Goal: Complete application form

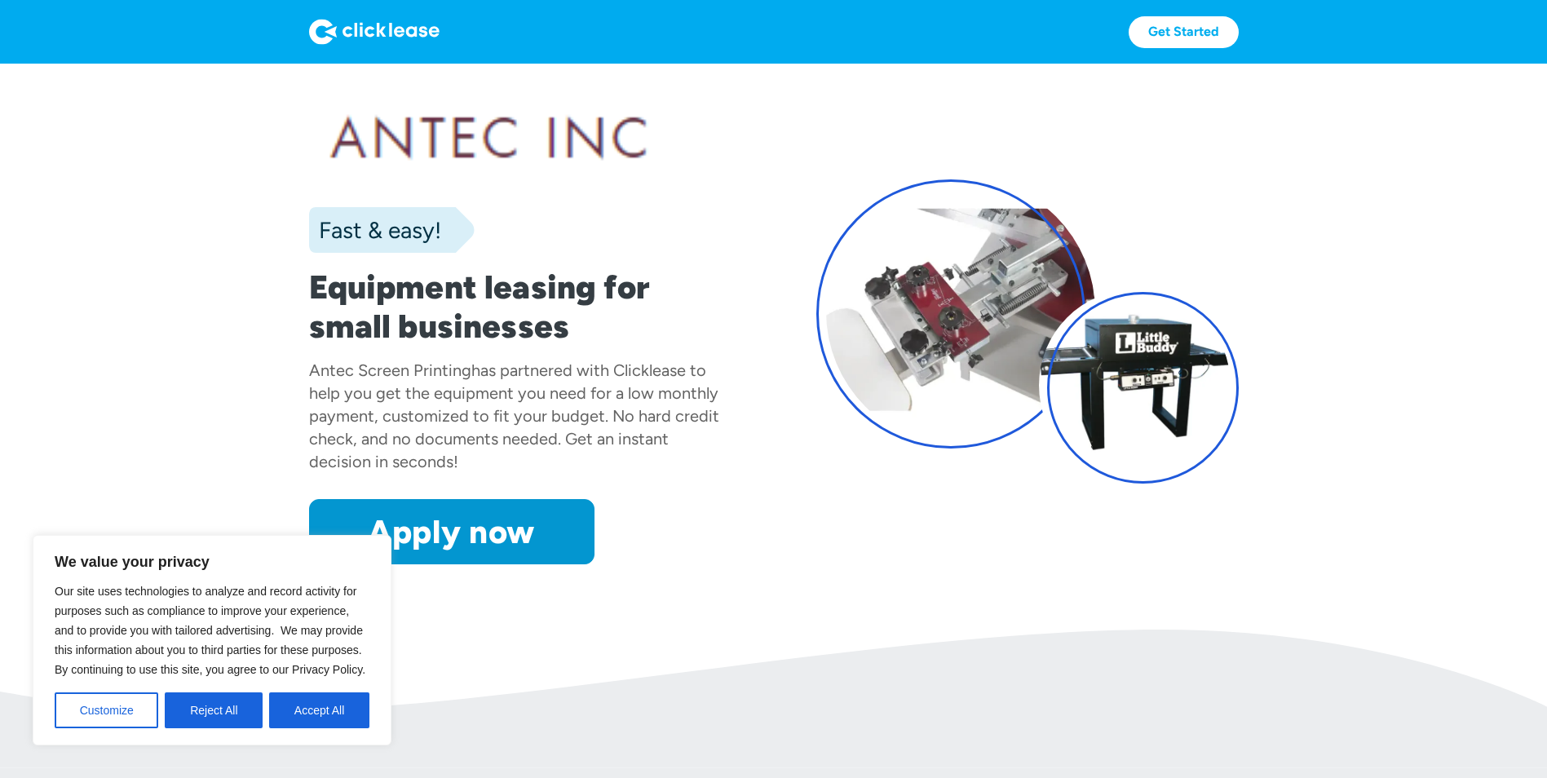
click at [605, 444] on div "has partnered with Clicklease to help you get the equipment you need for a low …" at bounding box center [514, 415] width 410 height 111
click at [222, 709] on button "Reject All" at bounding box center [214, 710] width 98 height 36
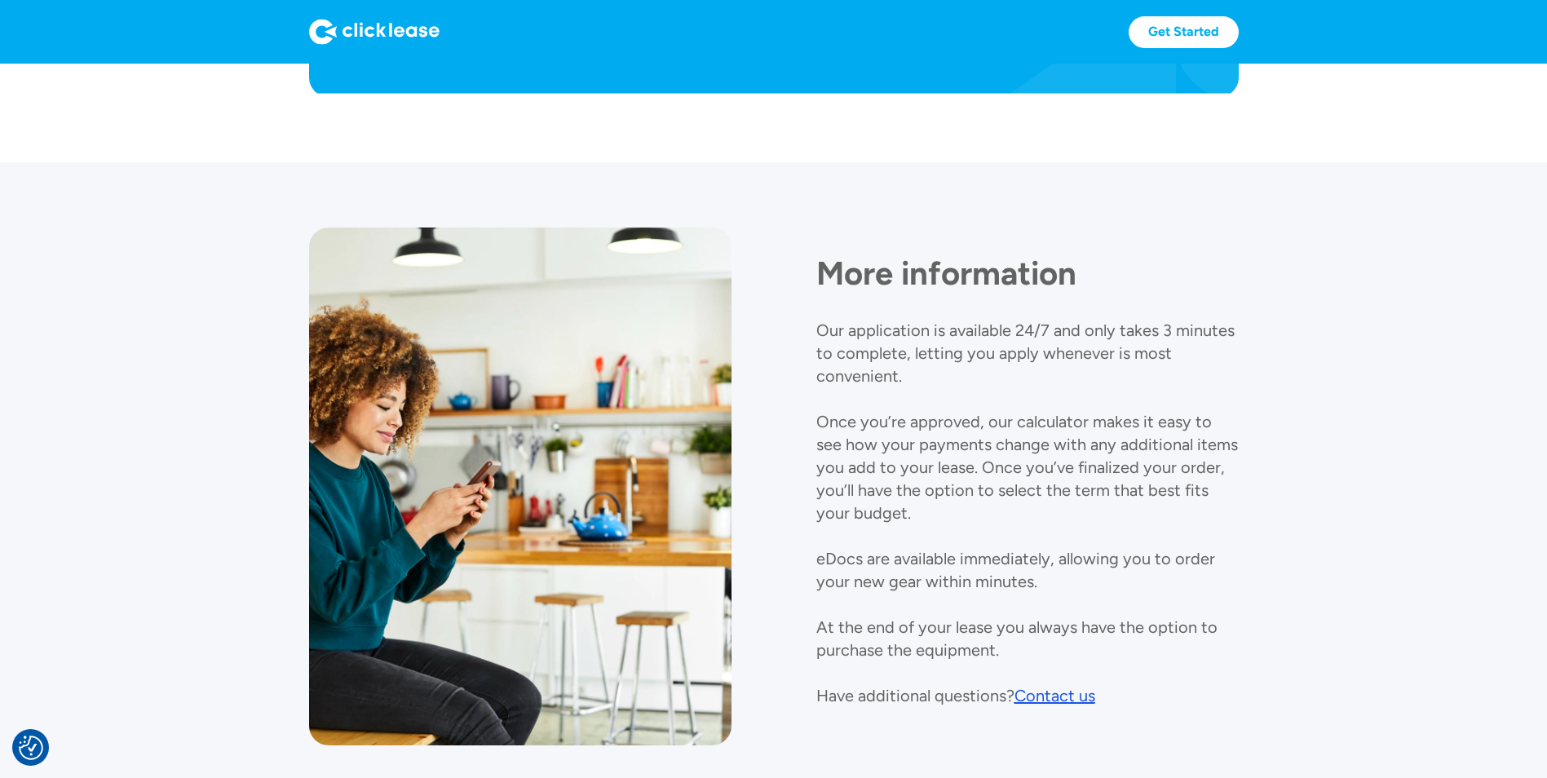
scroll to position [1706, 0]
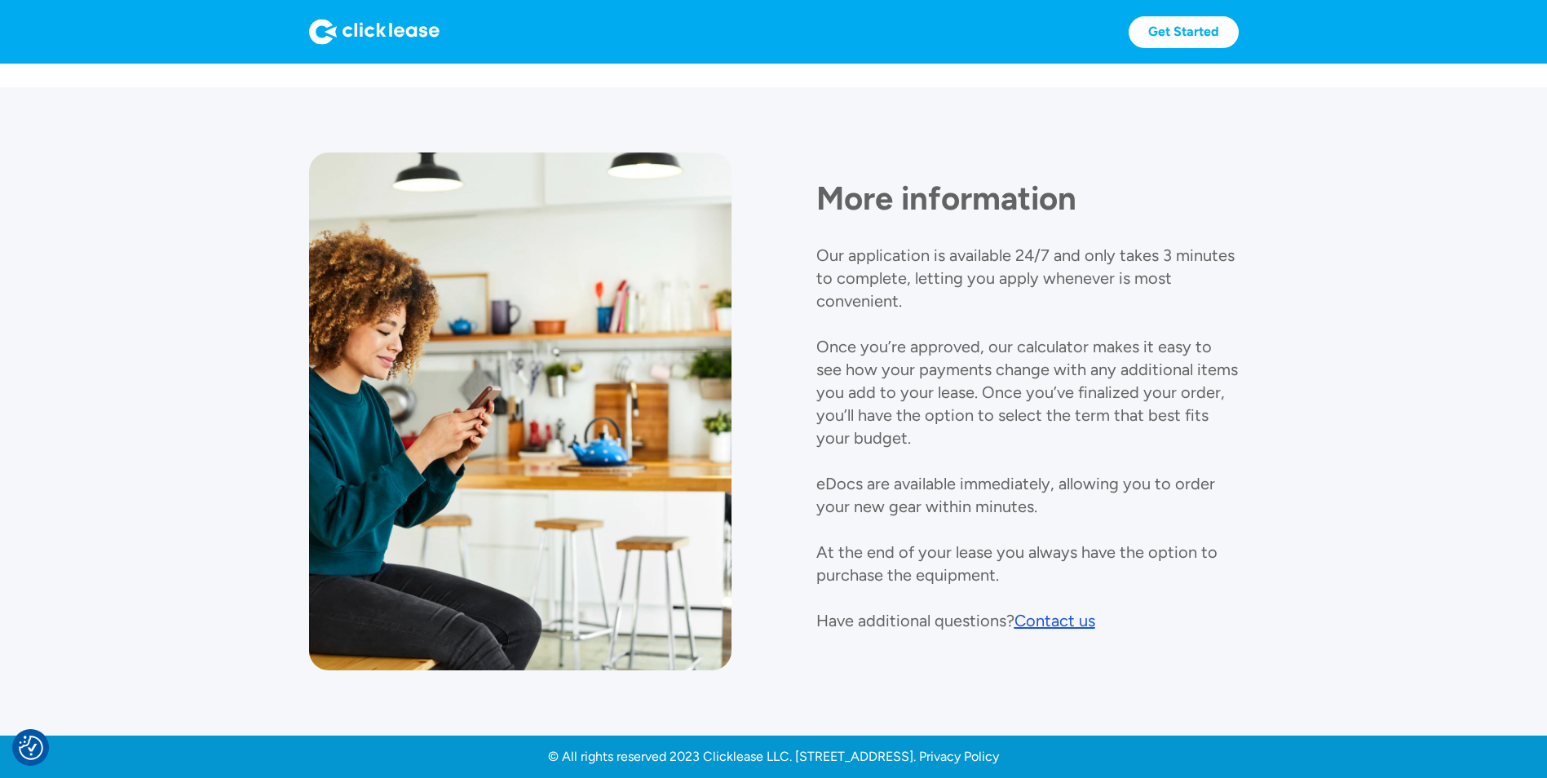
click at [972, 560] on p "Our application is available 24/7 and only takes 3 minutes to complete, letting…" at bounding box center [1027, 437] width 422 height 385
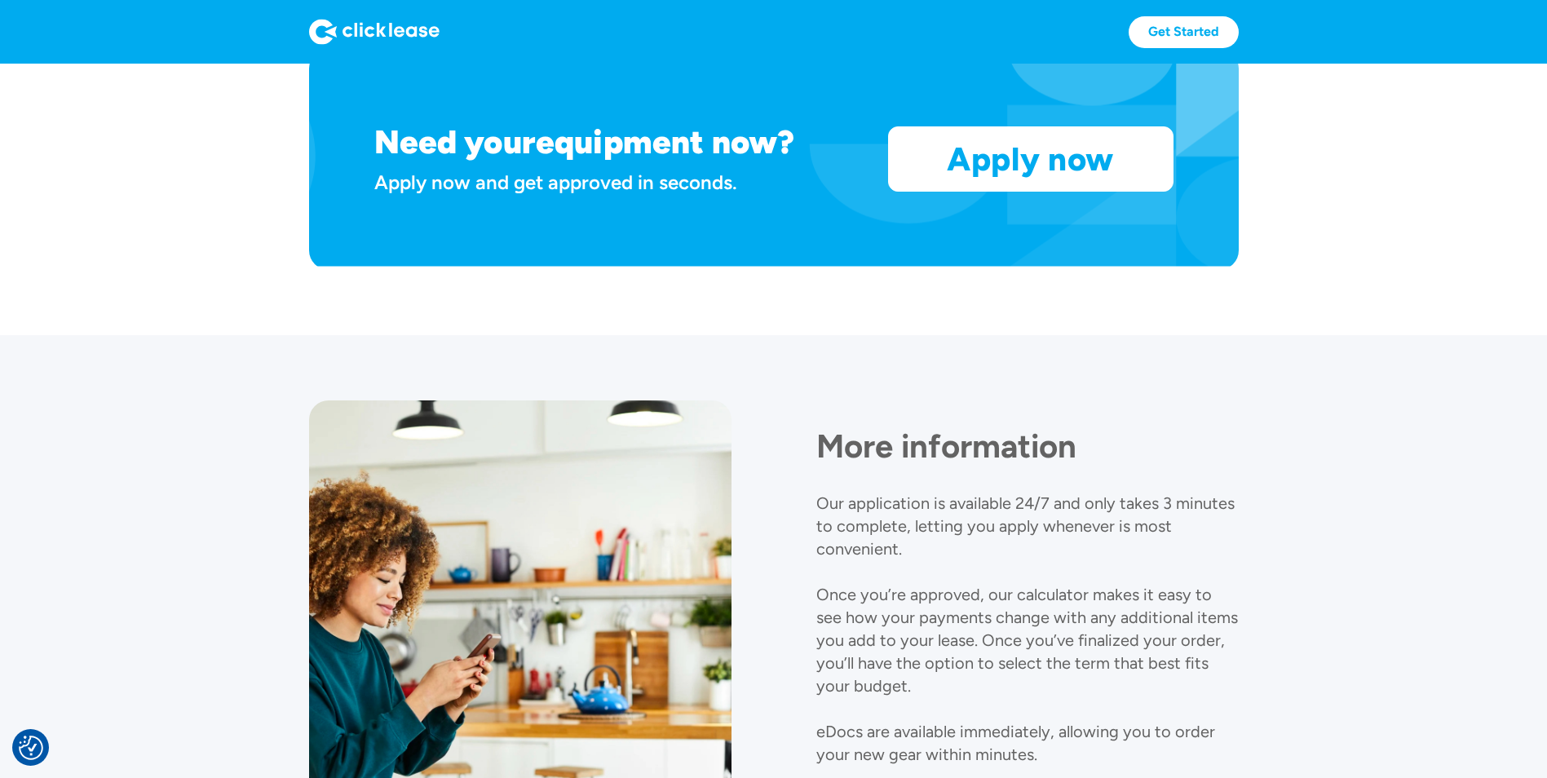
scroll to position [1468, 0]
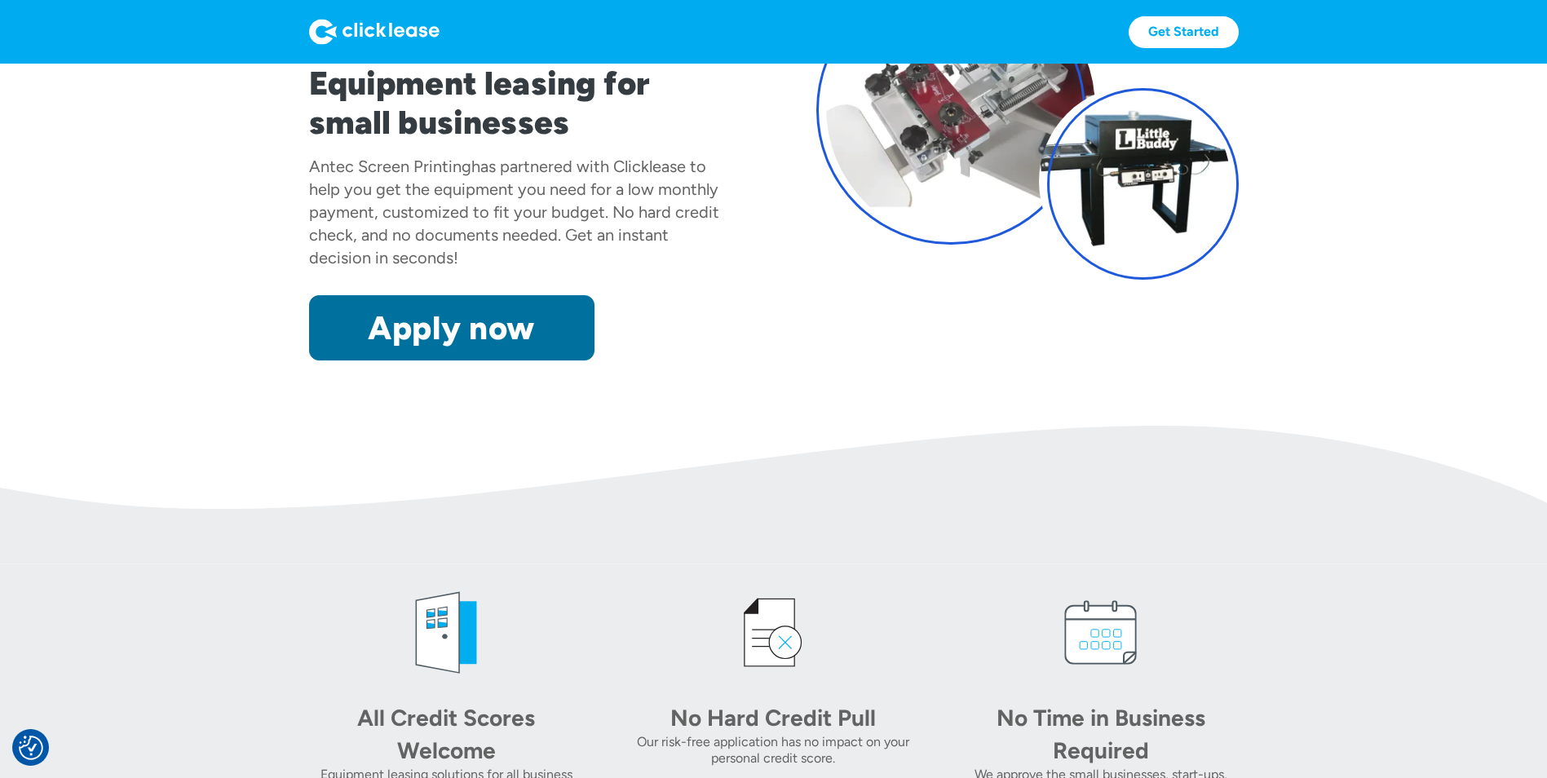
scroll to position [245, 0]
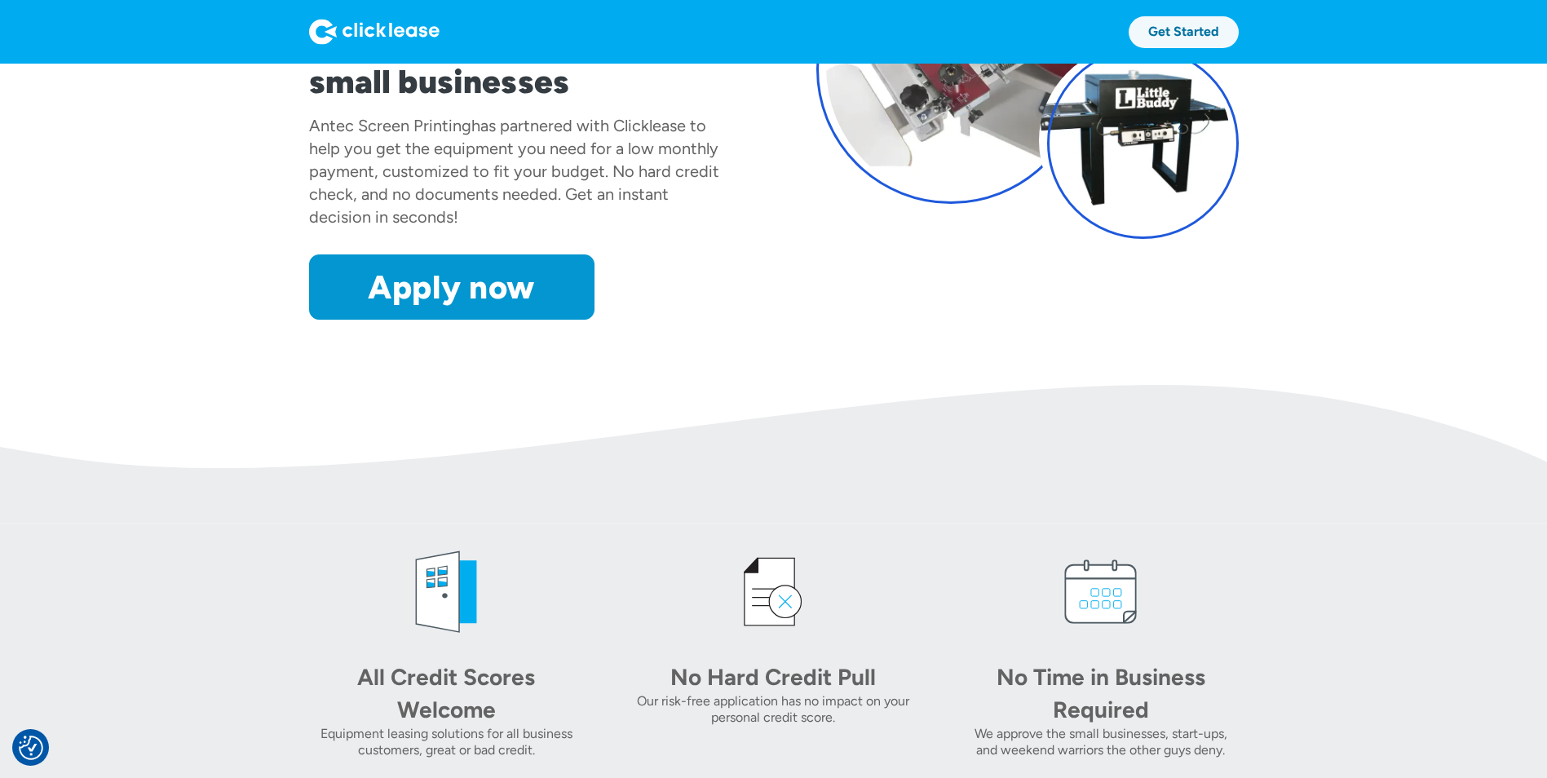
click at [1190, 28] on link "Get Started" at bounding box center [1183, 32] width 110 height 32
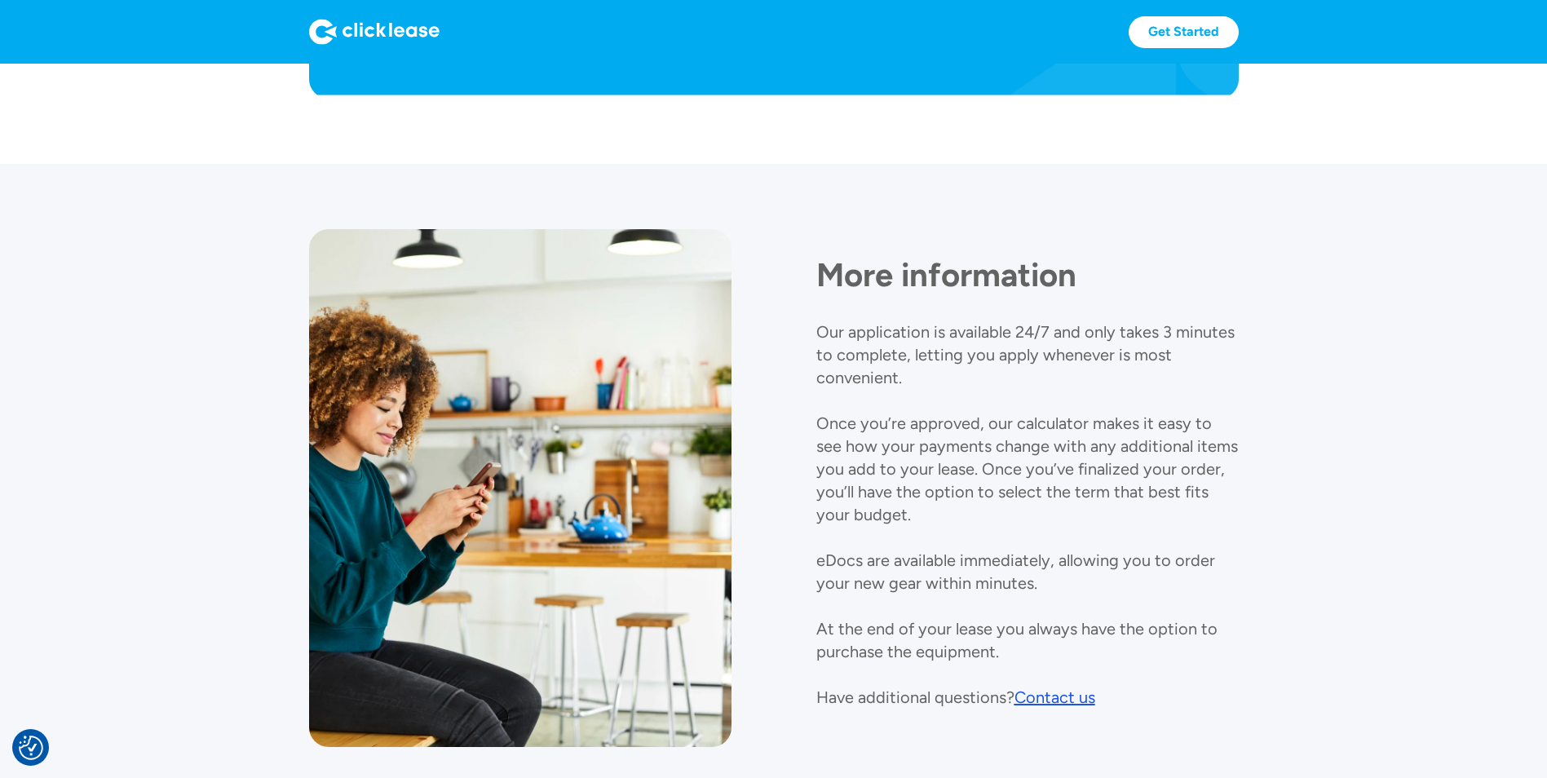
scroll to position [1706, 0]
